Goal: Navigation & Orientation: Find specific page/section

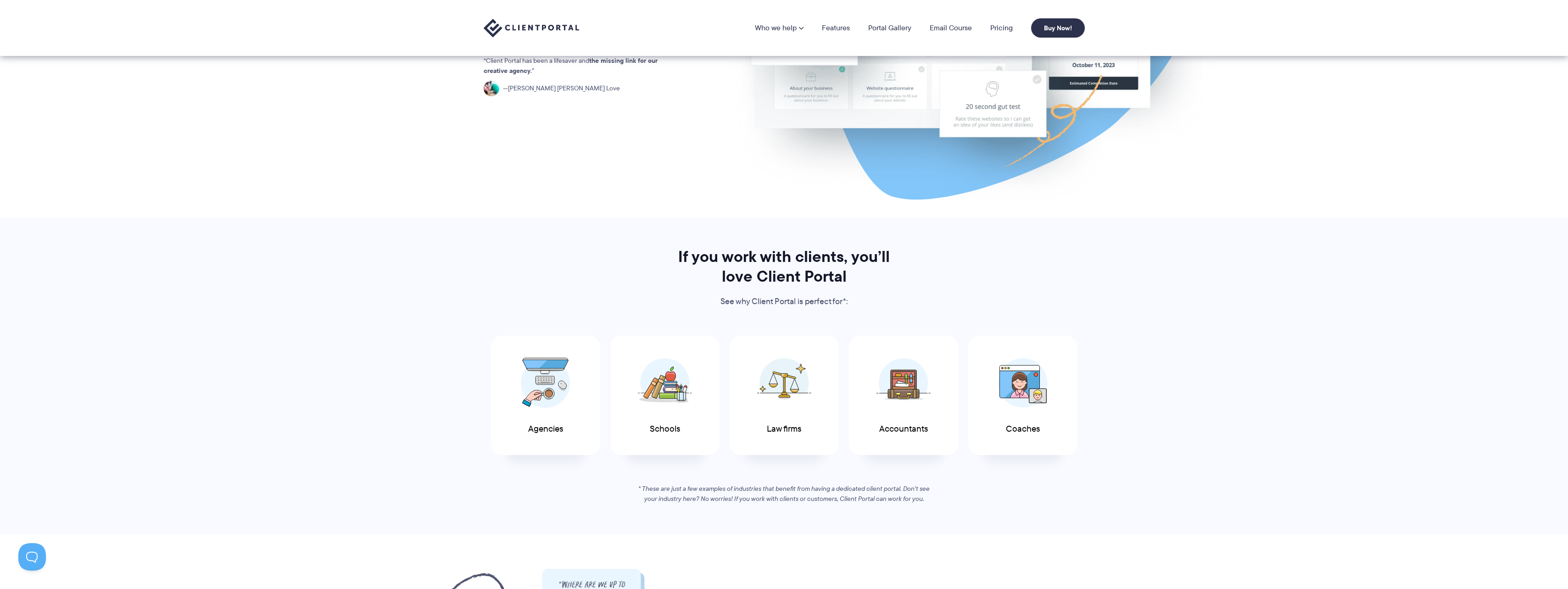
scroll to position [138, 0]
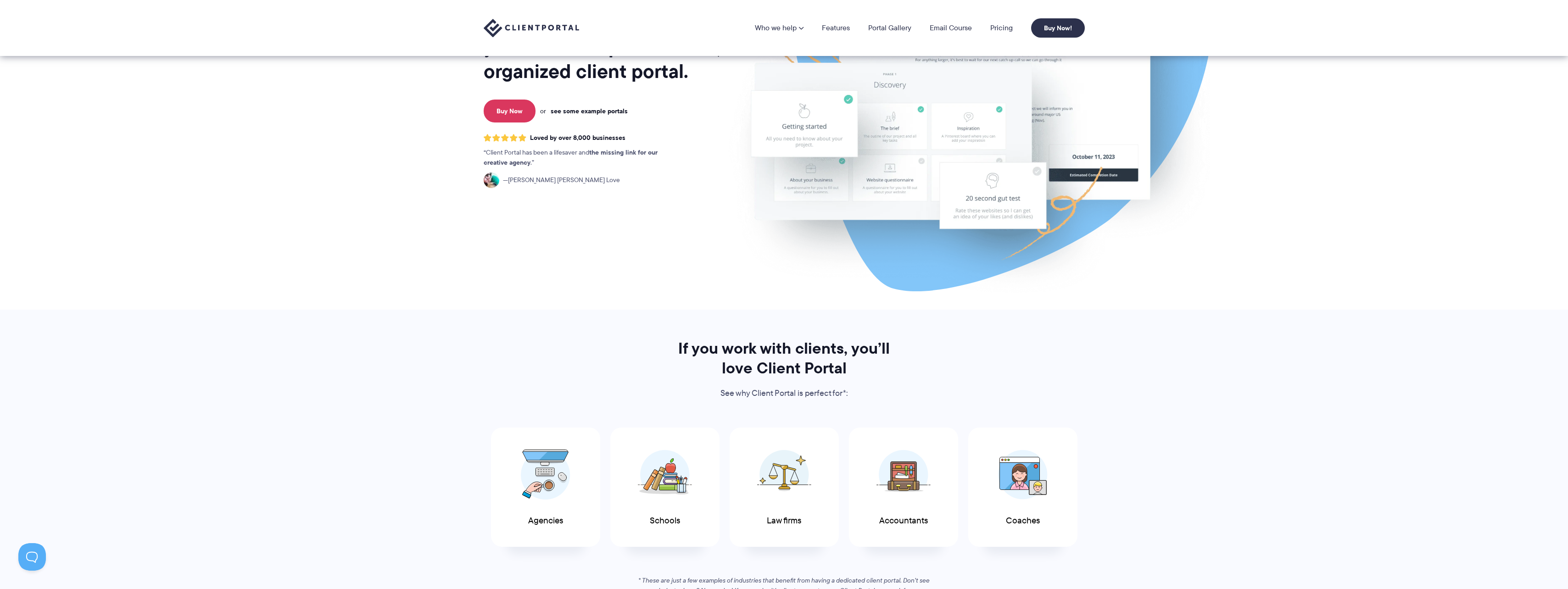
click at [577, 113] on link "see some example portals" at bounding box center [589, 110] width 77 height 8
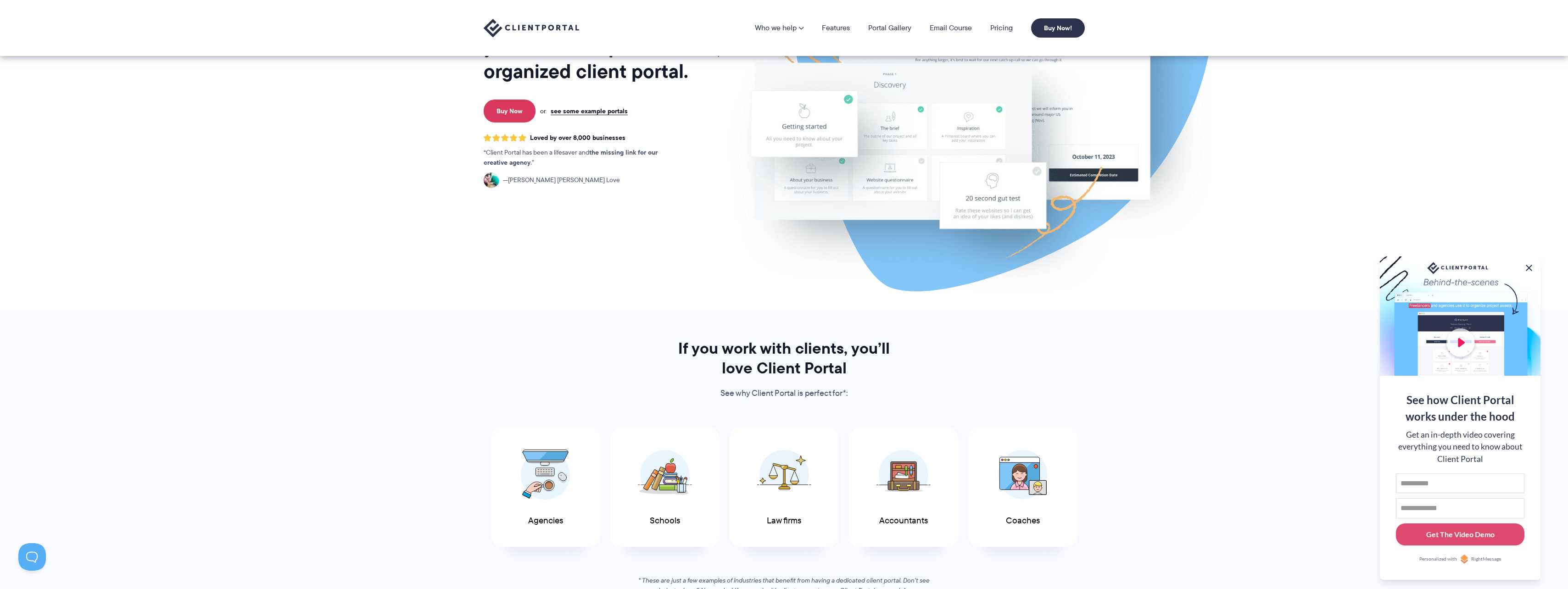
click at [1533, 268] on button at bounding box center [1529, 268] width 11 height 11
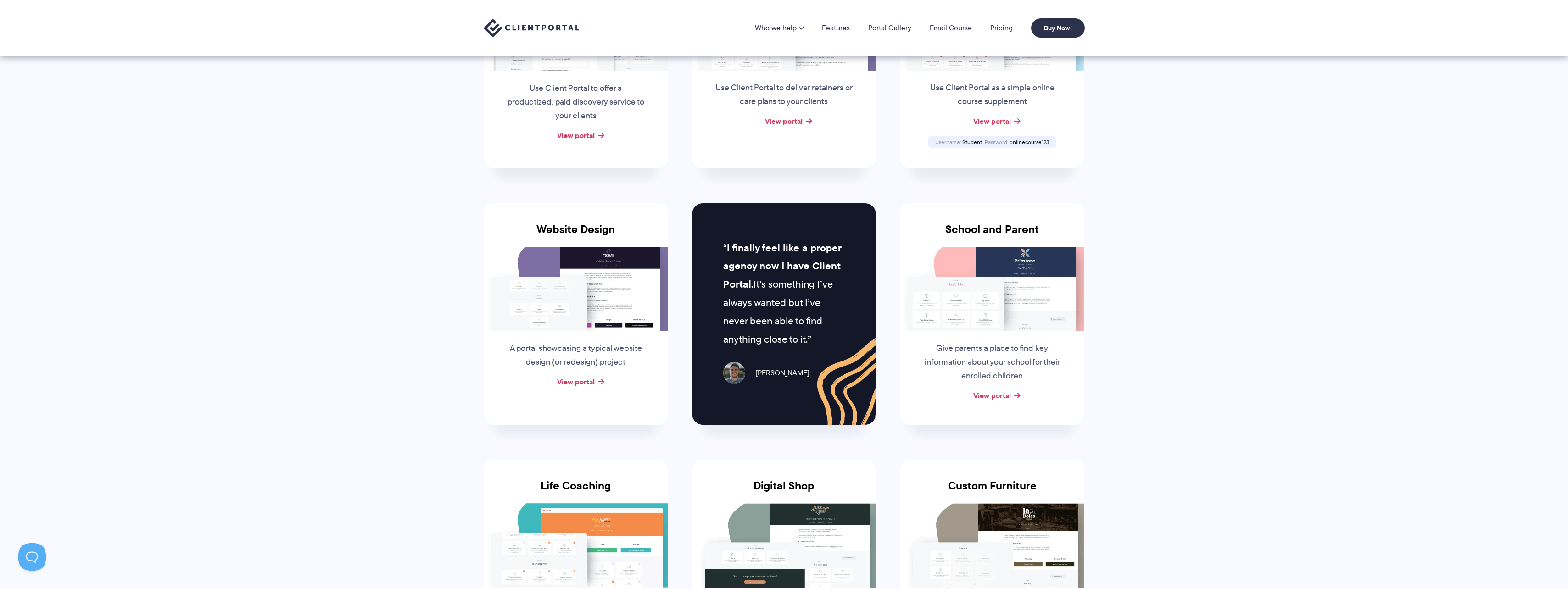
scroll to position [92, 0]
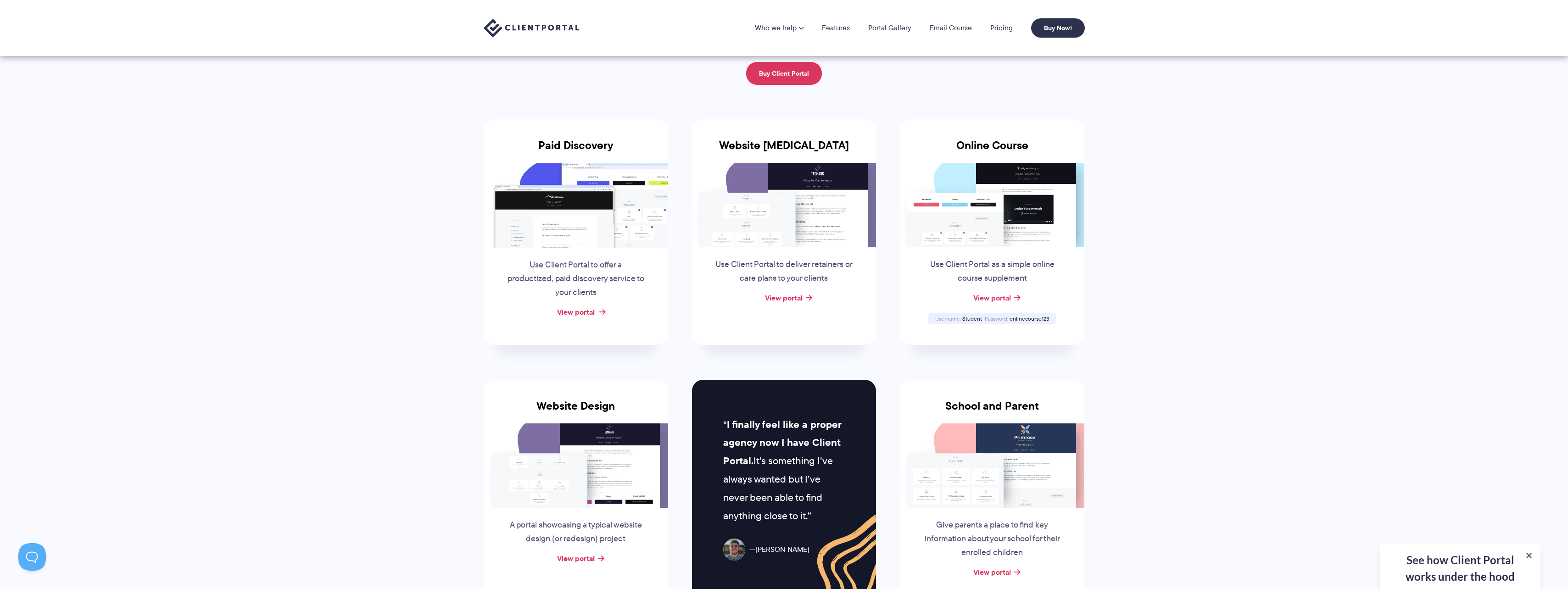
click at [571, 313] on link "View portal" at bounding box center [576, 312] width 37 height 11
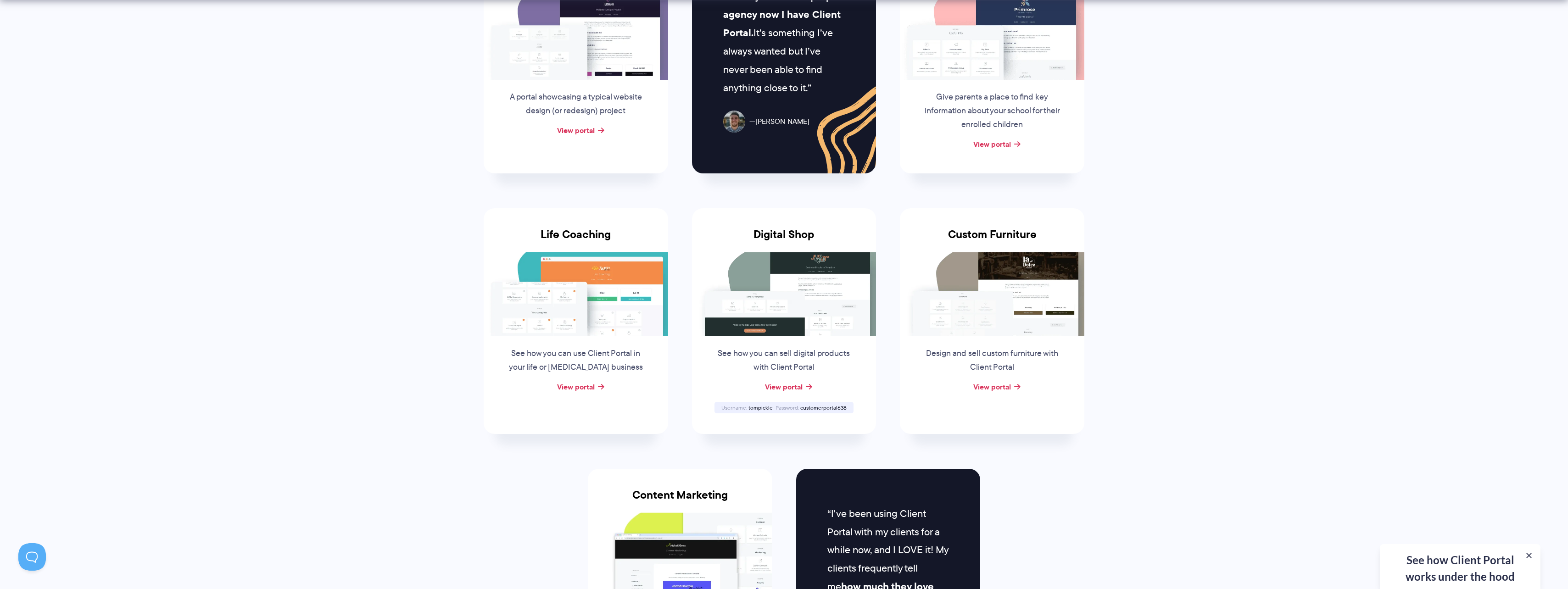
scroll to position [596, 0]
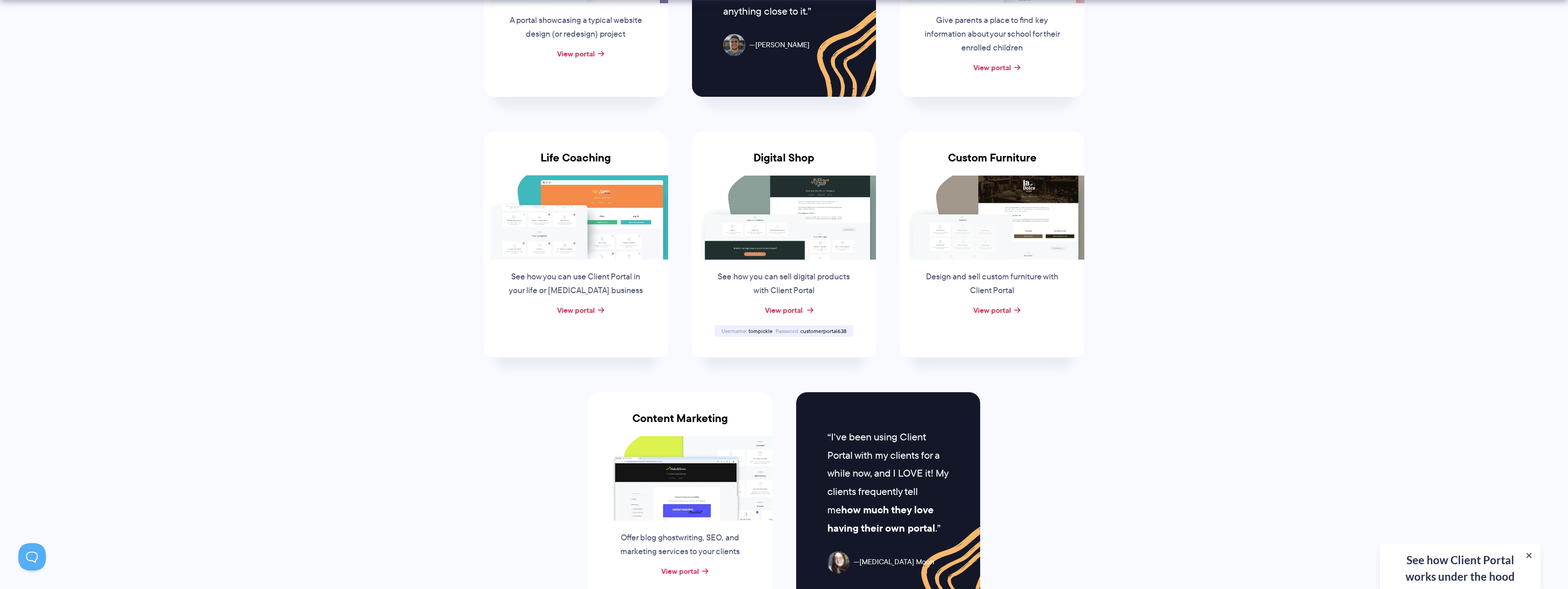
click at [791, 309] on link "View portal" at bounding box center [783, 310] width 37 height 11
